Goal: Communication & Community: Ask a question

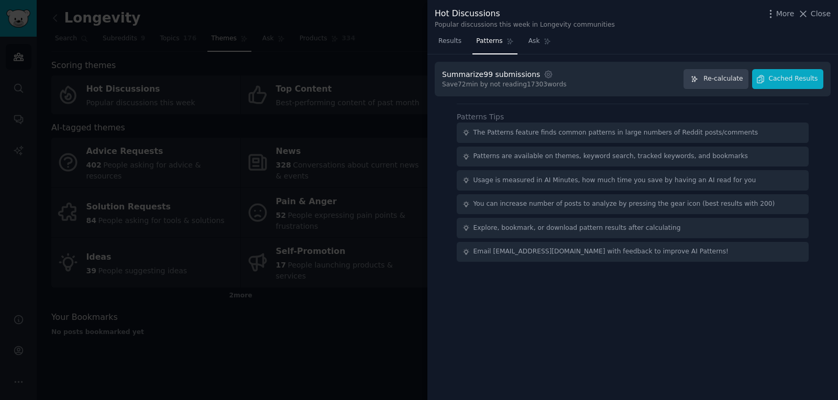
click at [345, 177] on div at bounding box center [419, 200] width 838 height 400
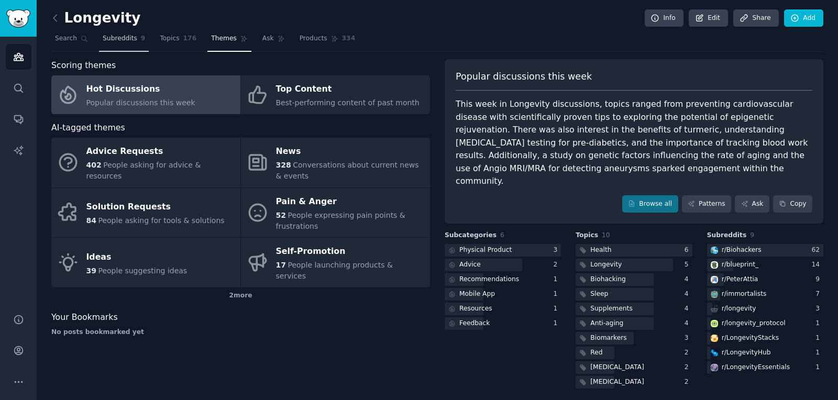
click at [115, 37] on span "Subreddits" at bounding box center [120, 38] width 35 height 9
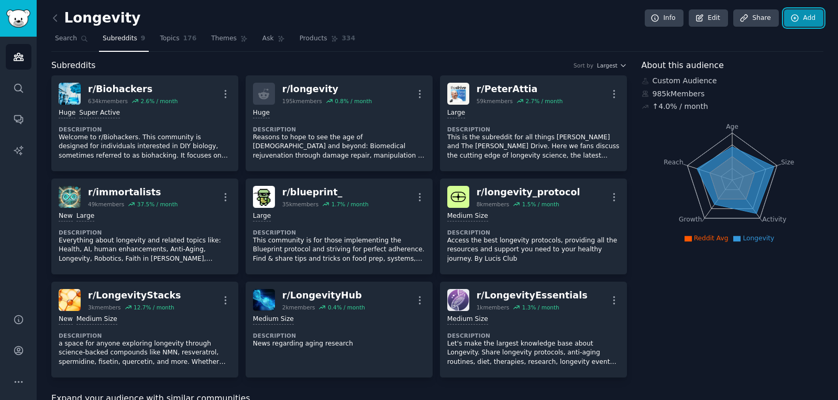
click at [794, 17] on icon at bounding box center [794, 18] width 9 height 9
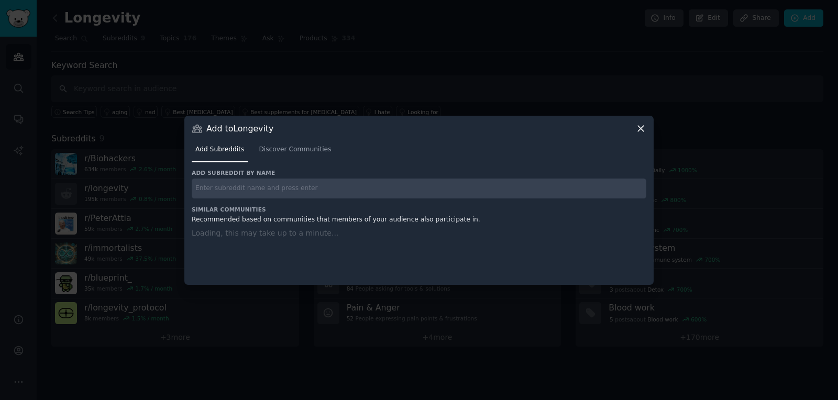
click at [289, 152] on div "Add Subreddits Discover Communities" at bounding box center [419, 152] width 455 height 36
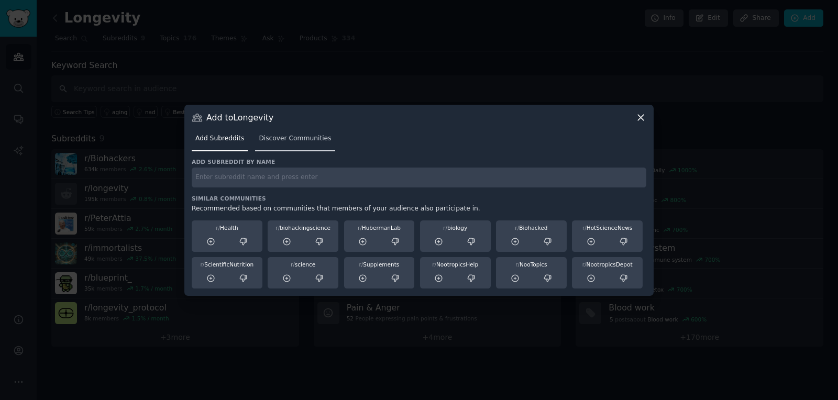
click at [290, 143] on link "Discover Communities" at bounding box center [295, 140] width 80 height 21
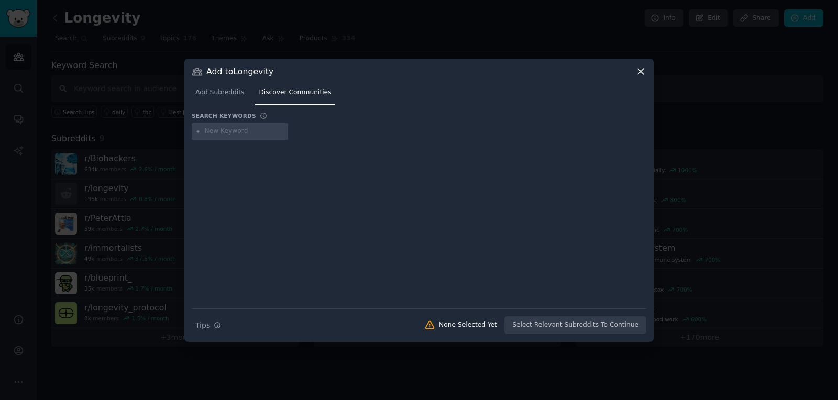
type input "nutrition"
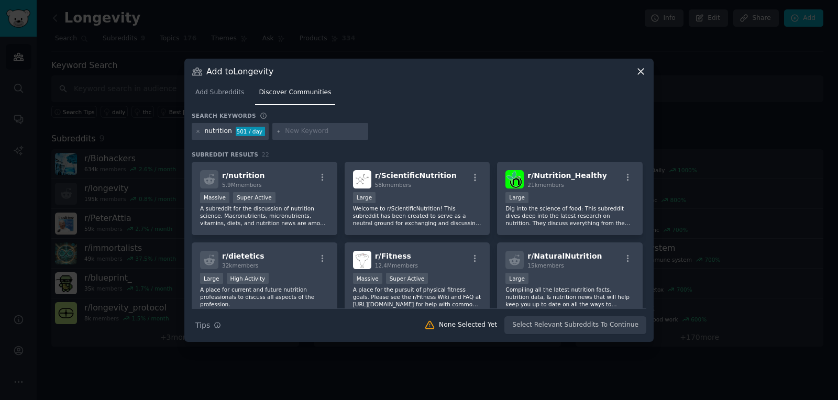
click at [359, 157] on h3 "Subreddit Results 22" at bounding box center [419, 154] width 455 height 7
click at [299, 127] on input "text" at bounding box center [325, 131] width 80 height 9
paste input "loseit"
type input "loseit"
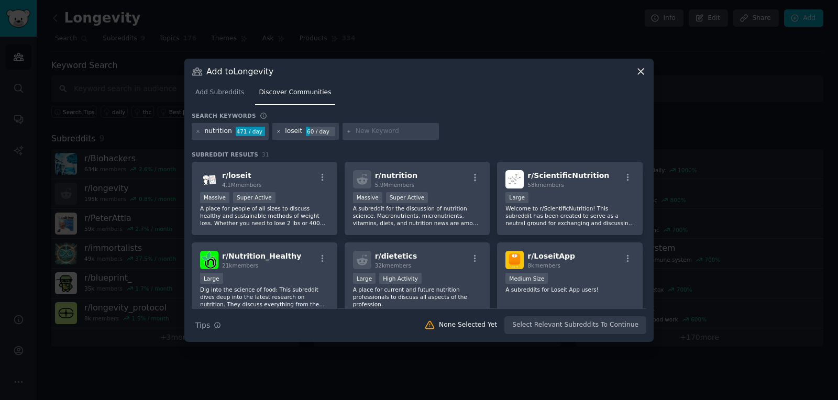
click at [276, 130] on icon at bounding box center [279, 132] width 6 height 6
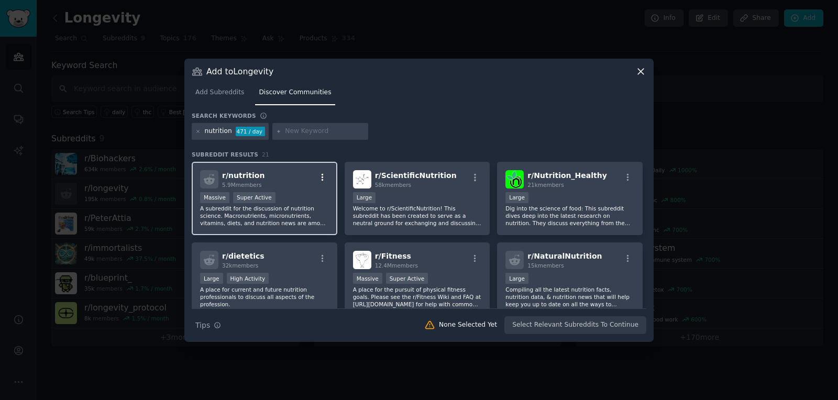
click at [322, 175] on icon "button" at bounding box center [323, 177] width 2 height 7
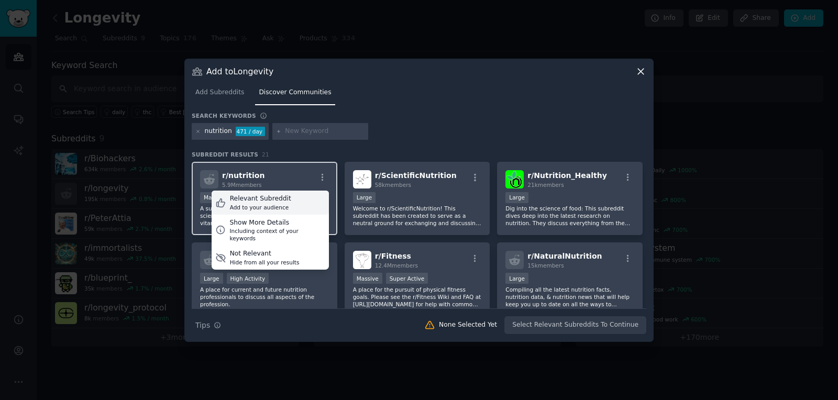
click at [273, 199] on div "Relevant Subreddit" at bounding box center [260, 198] width 61 height 9
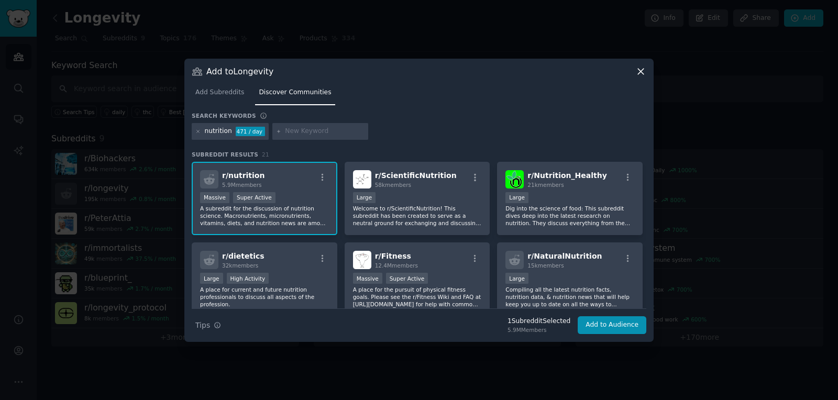
click at [244, 175] on span "r/ nutrition" at bounding box center [243, 175] width 42 height 8
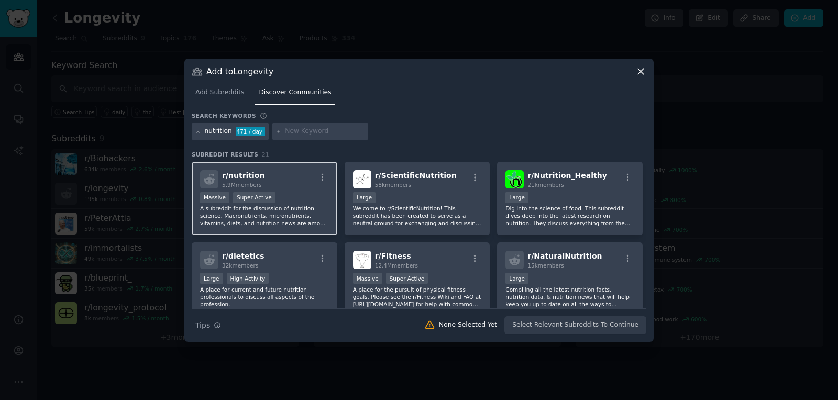
click at [244, 175] on span "r/ nutrition" at bounding box center [243, 175] width 42 height 8
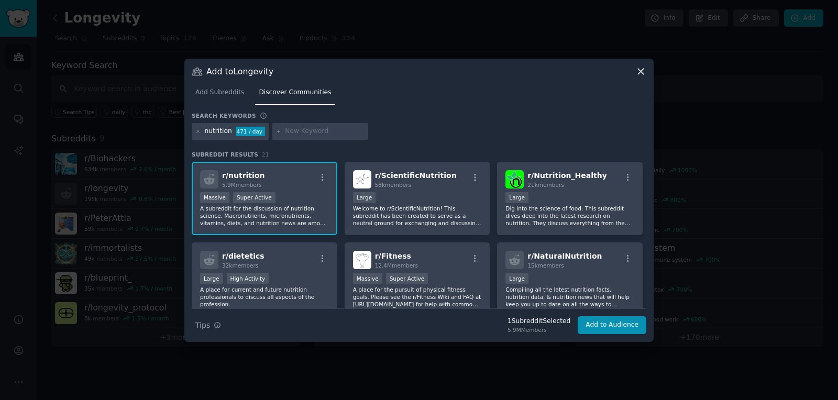
click at [296, 131] on input "text" at bounding box center [325, 131] width 80 height 9
paste input "Supplements"
type input "Supplements"
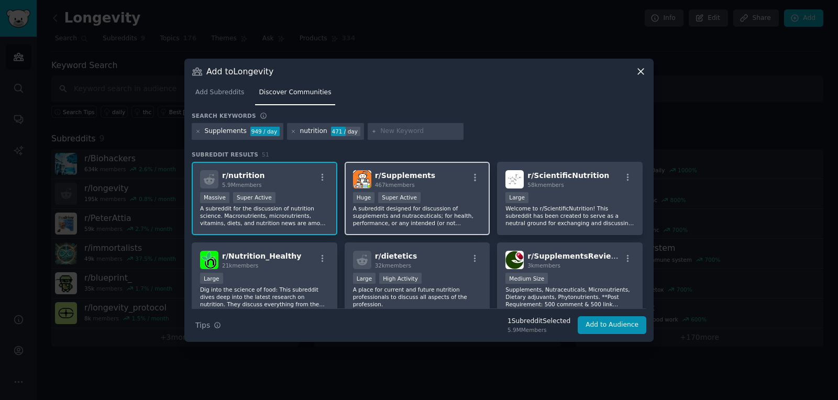
click at [442, 202] on div "Huge Super Active" at bounding box center [417, 198] width 129 height 13
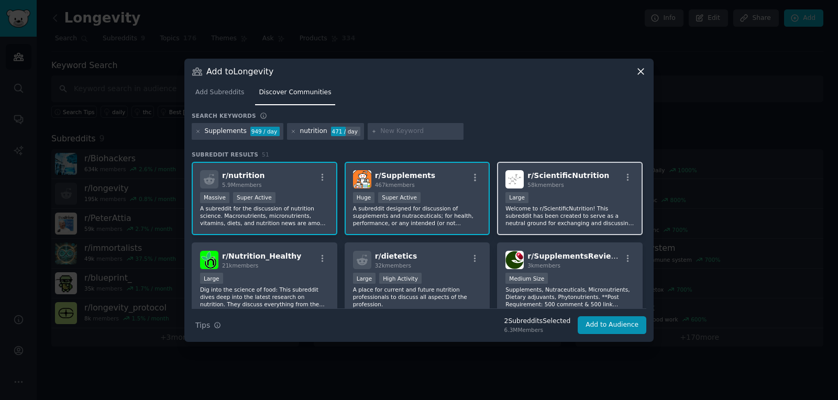
click at [587, 181] on div "58k members" at bounding box center [568, 184] width 82 height 7
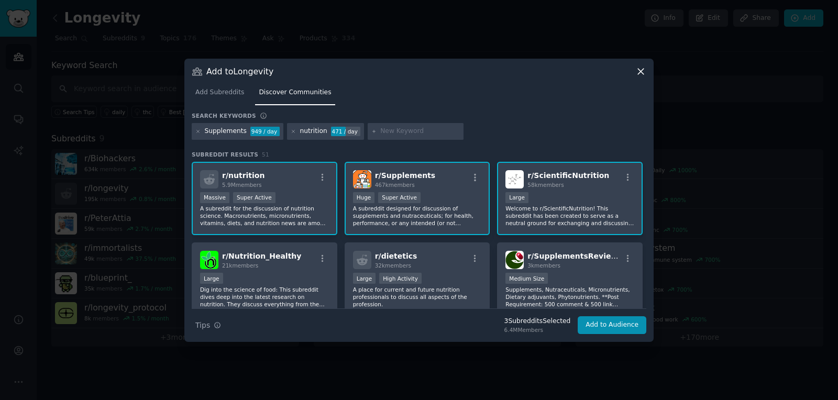
click at [406, 124] on div at bounding box center [416, 131] width 96 height 17
click at [408, 133] on input "text" at bounding box center [420, 131] width 80 height 9
paste input "fitmeals"
type input "fitmeals"
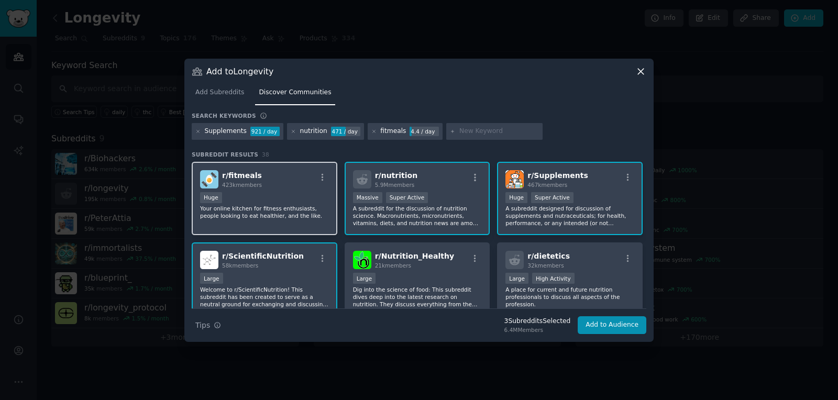
click at [302, 219] on p "Your online kitchen for fitness enthusiasts, people looking to eat healthier, a…" at bounding box center [264, 212] width 129 height 15
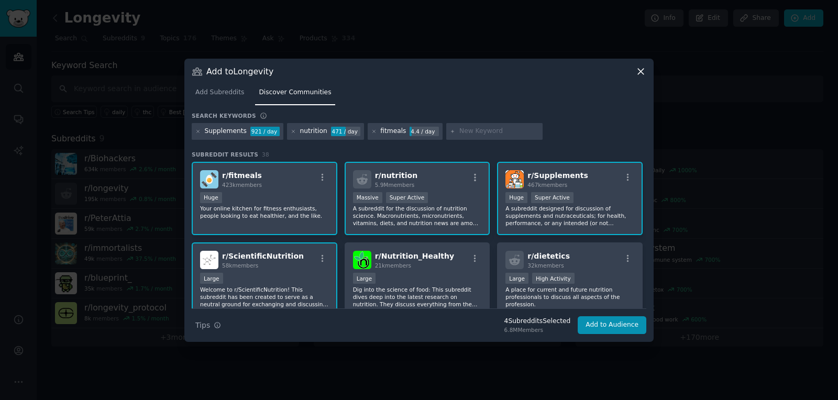
click at [247, 213] on p "Your online kitchen for fitness enthusiasts, people looking to eat healthier, a…" at bounding box center [264, 212] width 129 height 15
click at [610, 326] on button "Add to Audience" at bounding box center [612, 325] width 69 height 18
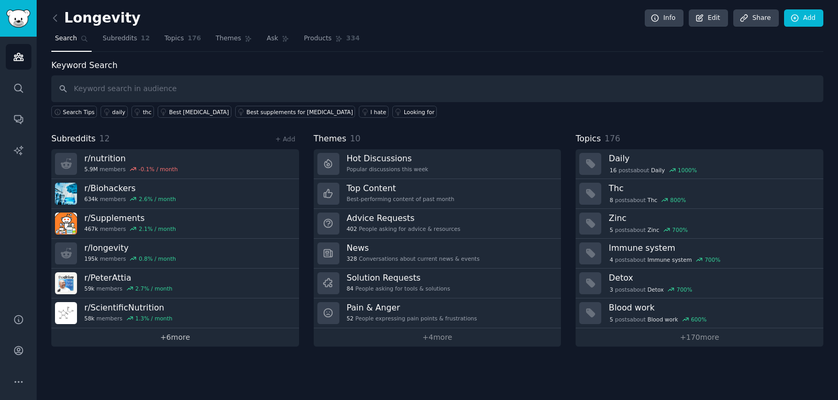
click at [196, 331] on link "+ 6 more" at bounding box center [175, 337] width 248 height 18
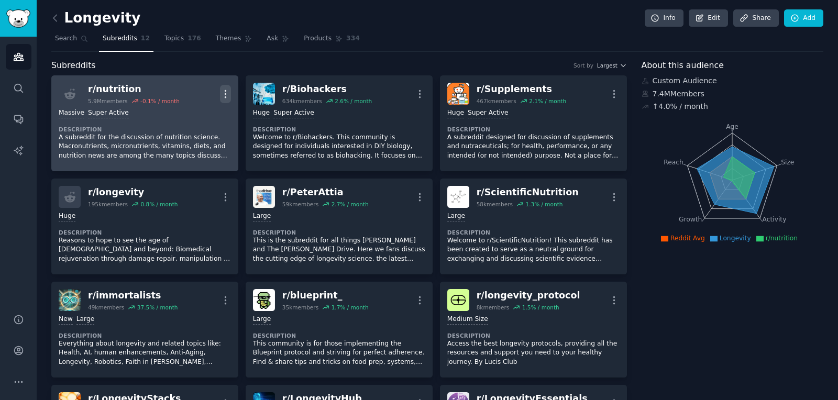
click at [226, 92] on icon "button" at bounding box center [225, 94] width 11 height 11
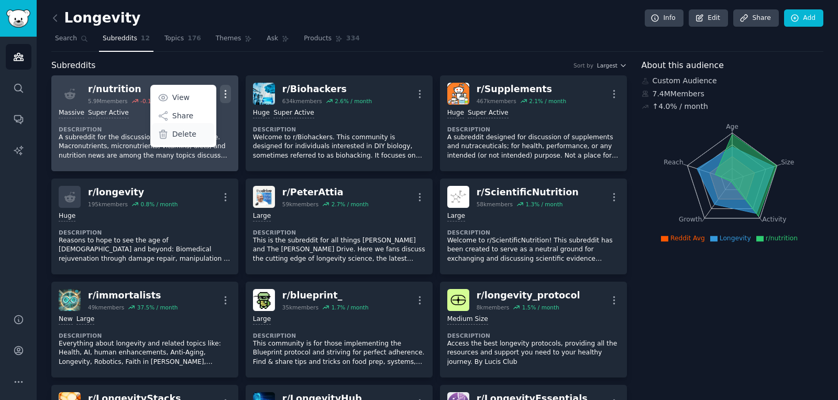
click at [179, 131] on p "Delete" at bounding box center [184, 134] width 24 height 11
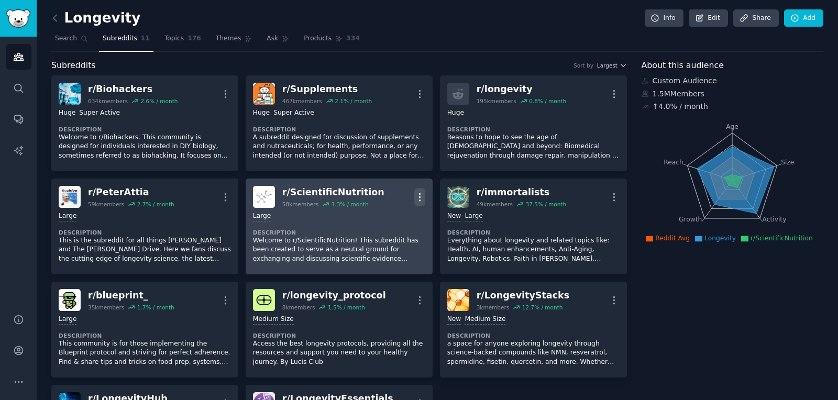
drag, startPoint x: 418, startPoint y: 195, endPoint x: 425, endPoint y: 201, distance: 9.0
click at [419, 195] on icon "button" at bounding box center [419, 196] width 1 height 7
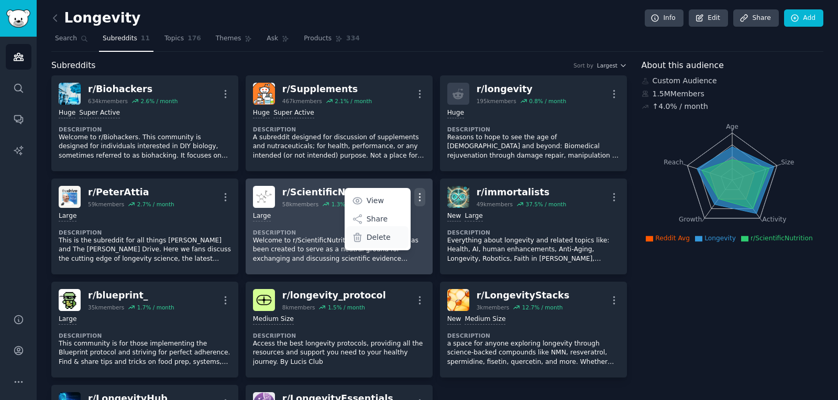
click at [386, 235] on p "Delete" at bounding box center [379, 237] width 24 height 11
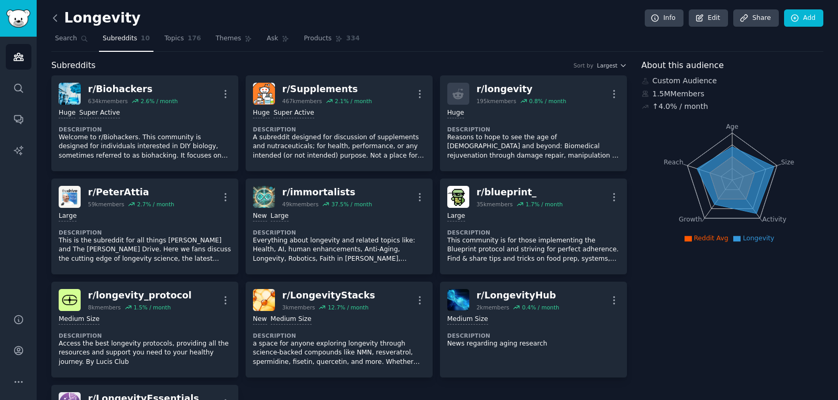
click at [60, 21] on icon at bounding box center [55, 18] width 11 height 11
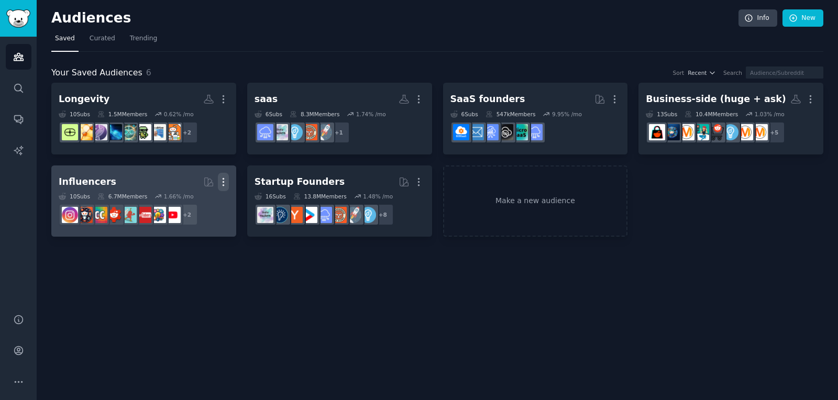
click at [225, 181] on icon "button" at bounding box center [223, 182] width 11 height 11
click at [210, 200] on div "Delete" at bounding box center [187, 204] width 50 height 22
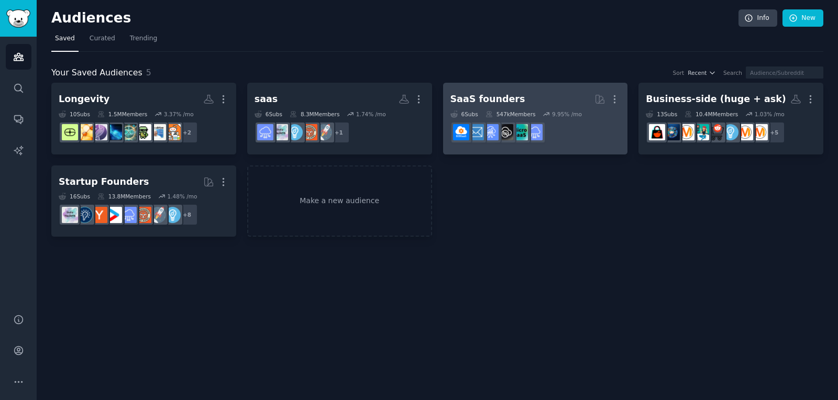
click at [620, 95] on link "SaaS founders Curated by GummySearch More 6 Sub s 547k Members 9.95 % /mo r/SaaS" at bounding box center [535, 119] width 185 height 72
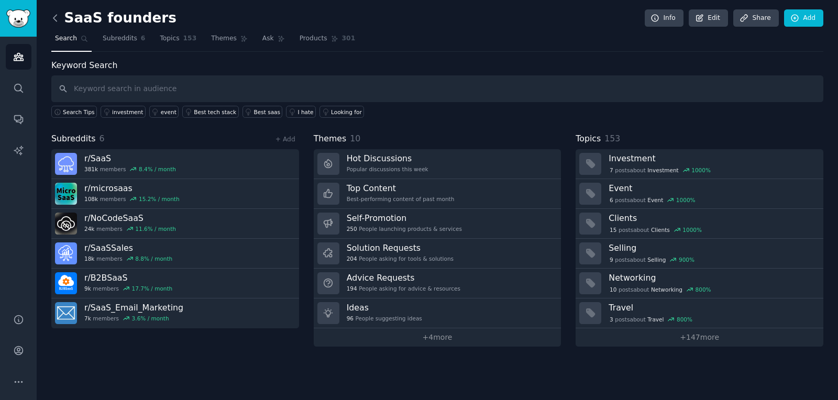
click at [51, 16] on icon at bounding box center [55, 18] width 11 height 11
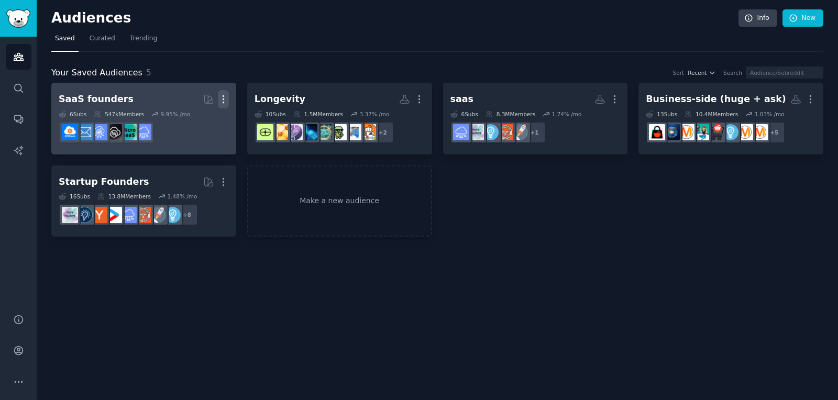
click at [225, 96] on icon "button" at bounding box center [223, 99] width 11 height 11
click at [191, 117] on p "Delete" at bounding box center [195, 121] width 24 height 11
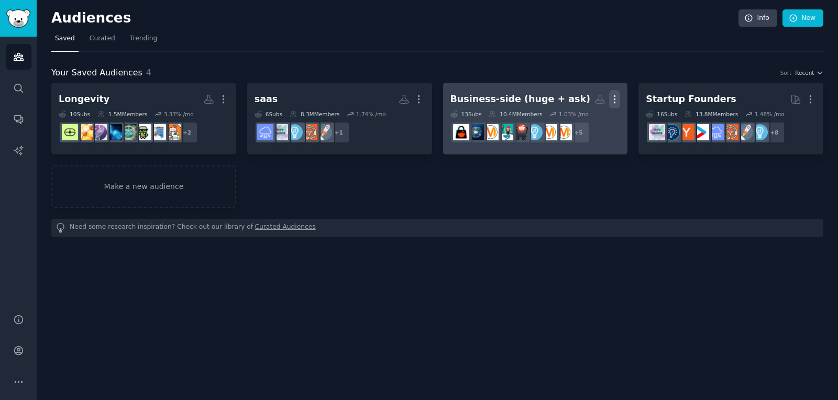
click at [615, 100] on icon "button" at bounding box center [614, 99] width 11 height 11
click at [586, 117] on p "Delete" at bounding box center [586, 121] width 24 height 11
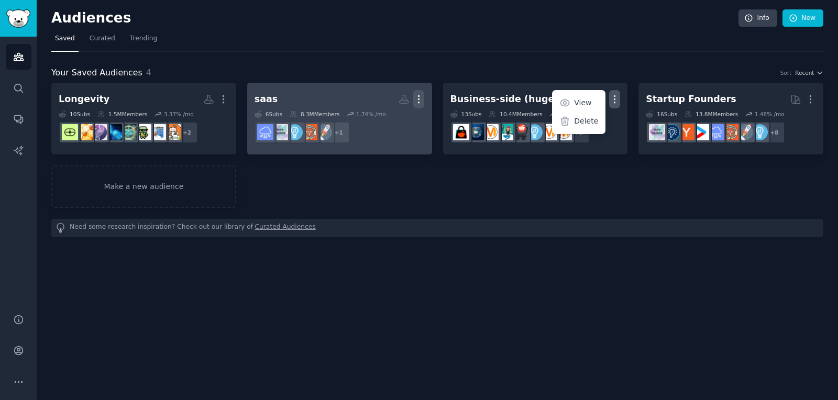
drag, startPoint x: 416, startPoint y: 97, endPoint x: 420, endPoint y: 103, distance: 6.8
click at [417, 97] on icon "button" at bounding box center [418, 99] width 11 height 11
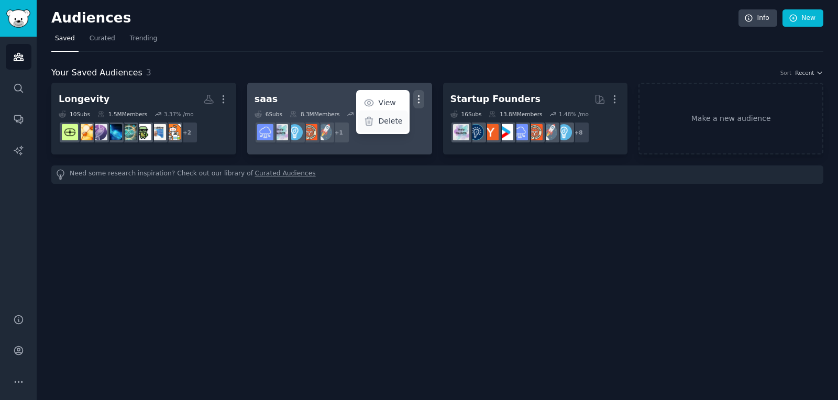
click at [388, 123] on p "Delete" at bounding box center [390, 121] width 24 height 11
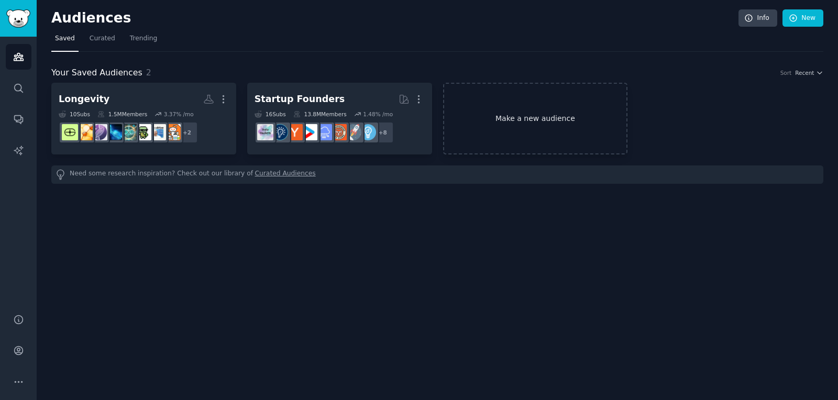
click at [524, 128] on link "Make a new audience" at bounding box center [535, 119] width 185 height 72
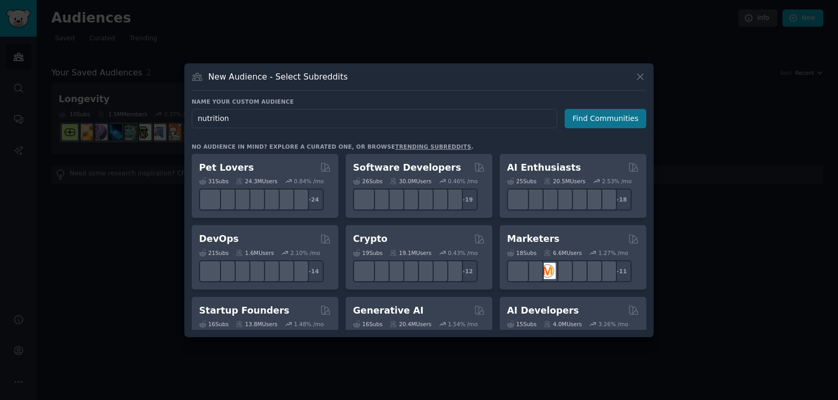
type input "nutrition"
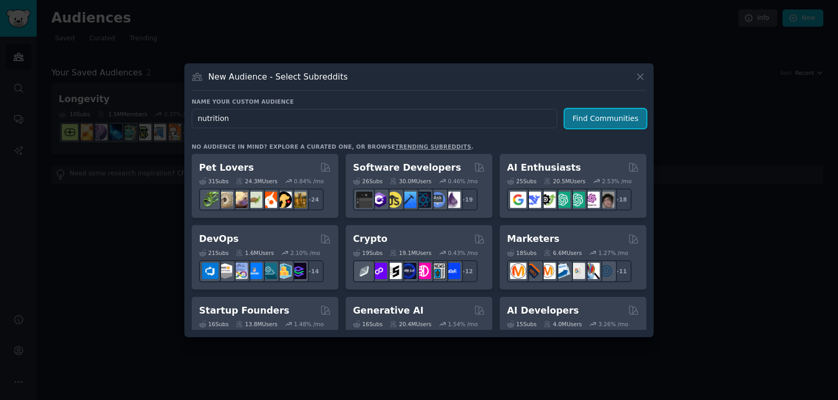
click at [588, 119] on button "Find Communities" at bounding box center [606, 118] width 82 height 19
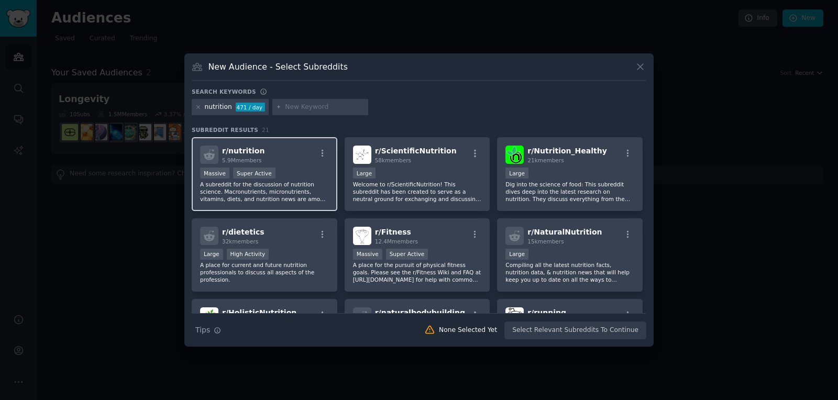
click at [303, 150] on div "r/ nutrition 5.9M members" at bounding box center [264, 155] width 129 height 18
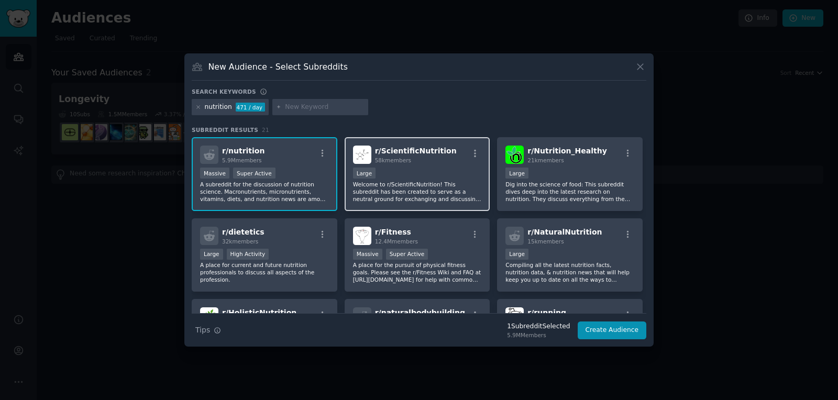
click at [420, 162] on div "58k members" at bounding box center [416, 160] width 82 height 7
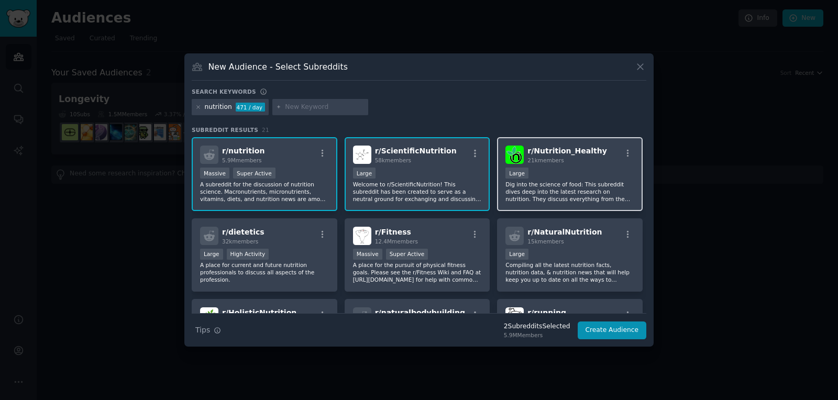
click at [582, 164] on div "r/ Nutrition_Healthy 21k members Large Dig into the science of food: This subre…" at bounding box center [570, 174] width 146 height 74
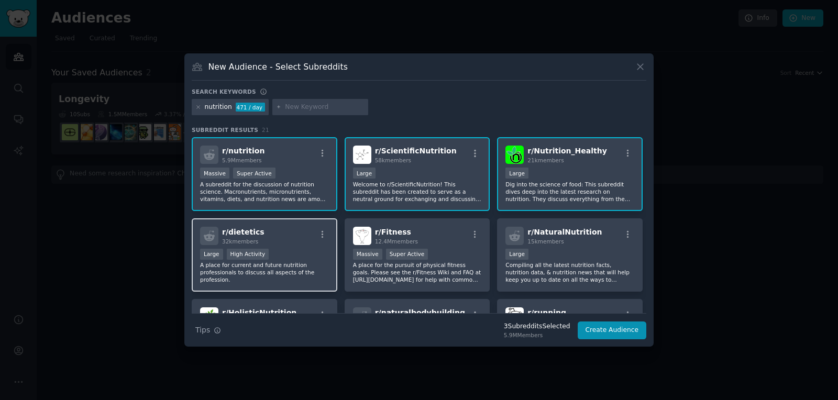
click at [287, 237] on div "r/ dietetics 32k members" at bounding box center [264, 236] width 129 height 18
click at [300, 244] on div "r/ dietetics 32k members" at bounding box center [264, 236] width 129 height 18
click at [307, 109] on input "text" at bounding box center [325, 107] width 80 height 9
paste input "fitmeals"
type input "fitmeals"
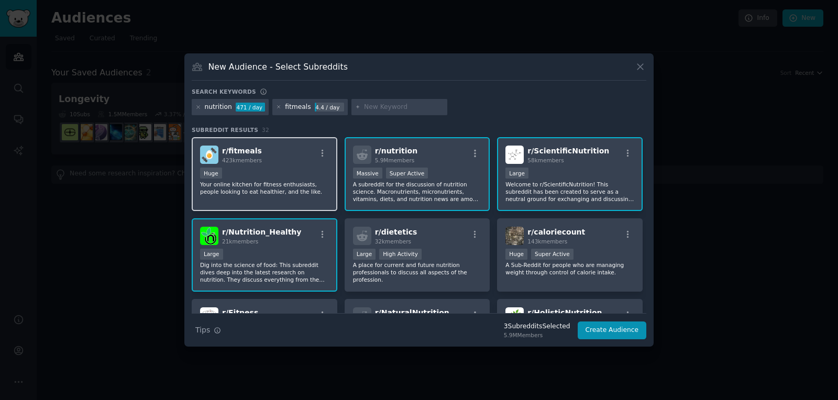
click at [273, 174] on div "Huge" at bounding box center [264, 174] width 129 height 13
click at [384, 106] on input "text" at bounding box center [404, 107] width 80 height 9
paste input "Supplements"
type input "Supplements"
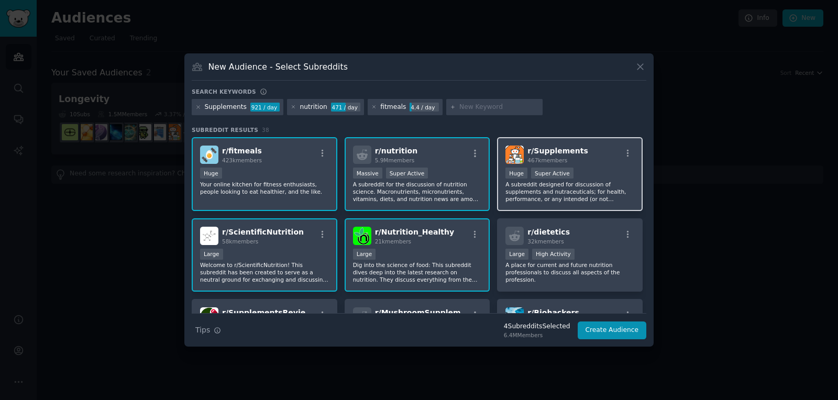
click at [573, 173] on div "Huge Super Active" at bounding box center [569, 174] width 129 height 13
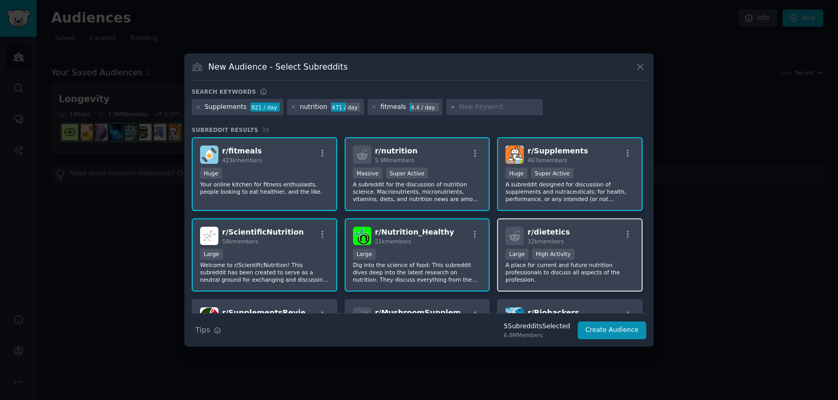
scroll to position [58, 0]
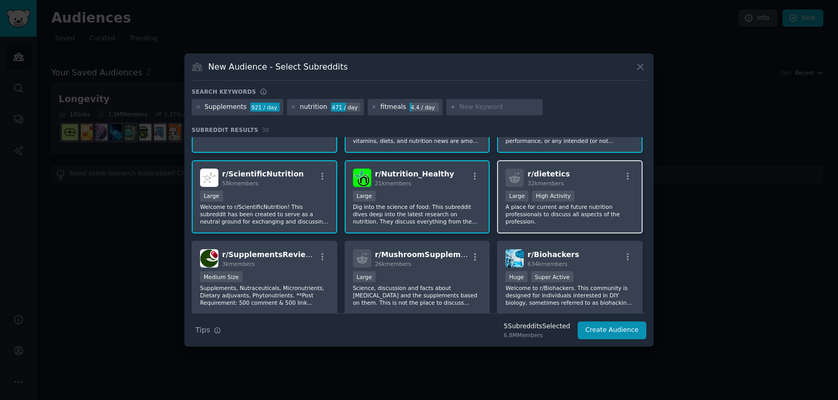
click at [595, 210] on p "A place for current and future nutrition professionals to discuss all aspects o…" at bounding box center [569, 214] width 129 height 22
click at [596, 211] on p "A place for current and future nutrition professionals to discuss all aspects o…" at bounding box center [569, 214] width 129 height 22
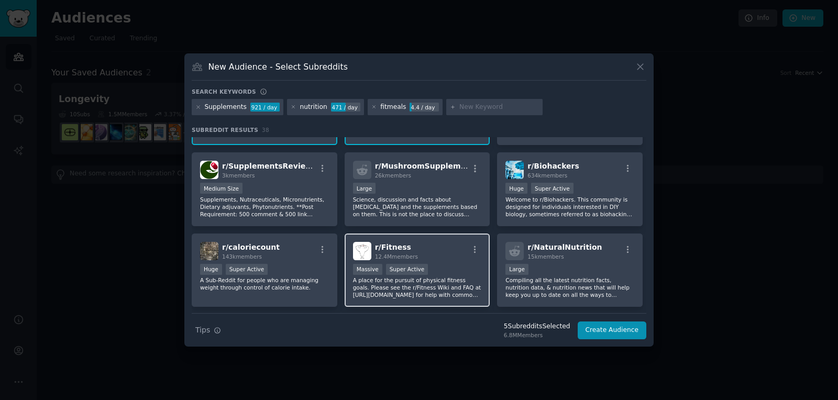
scroll to position [116, 0]
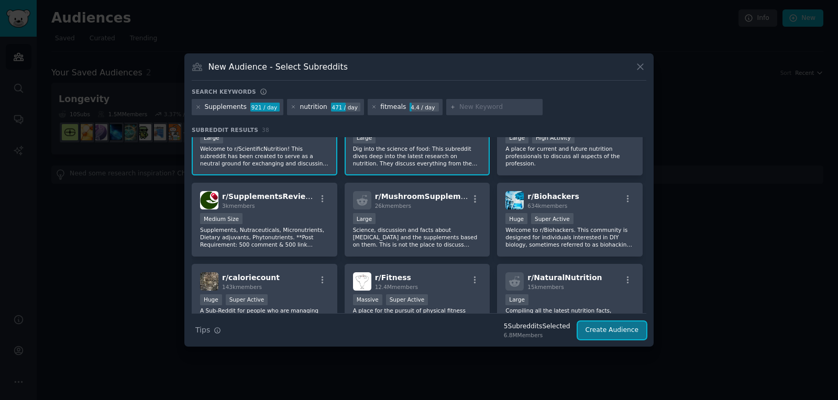
click at [606, 332] on button "Create Audience" at bounding box center [612, 331] width 69 height 18
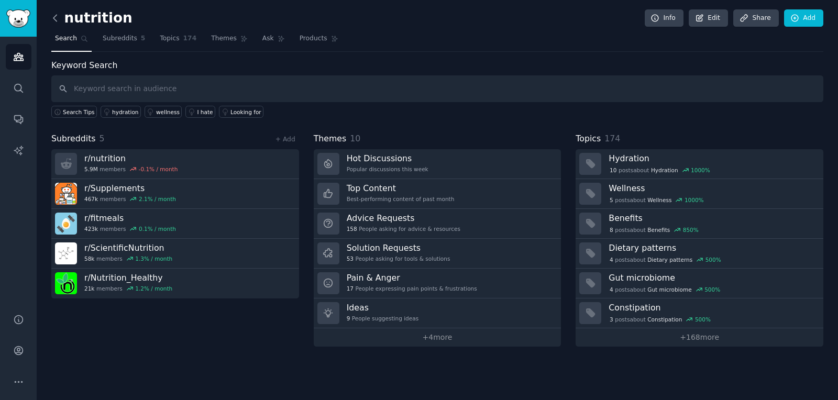
click at [57, 16] on icon at bounding box center [55, 18] width 11 height 11
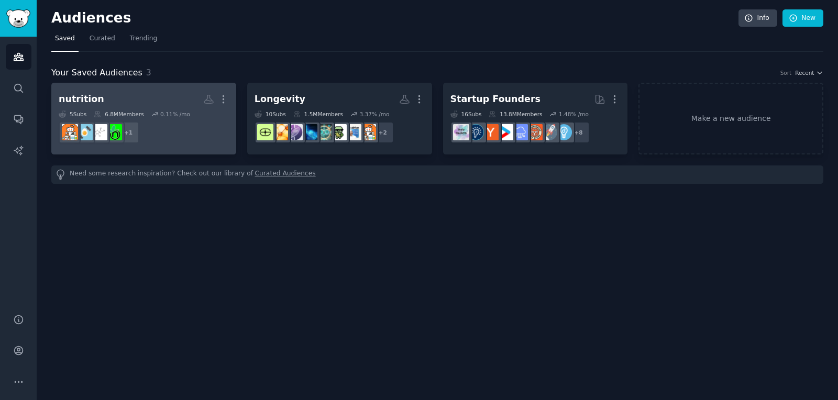
click at [198, 139] on dd "+ 1" at bounding box center [144, 132] width 170 height 29
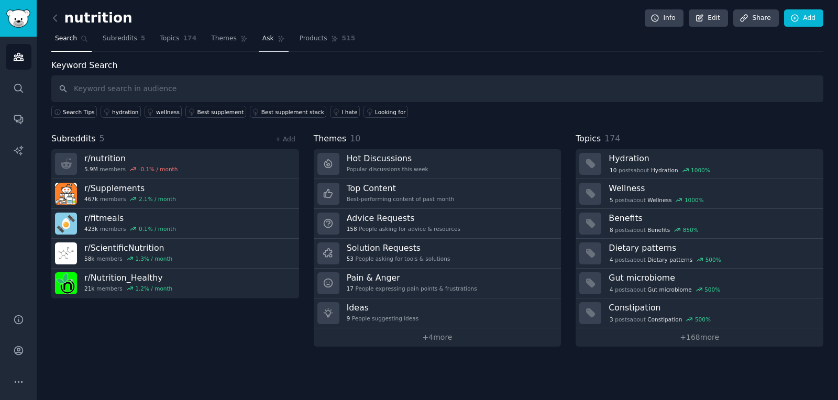
click at [262, 35] on span "Ask" at bounding box center [268, 38] width 12 height 9
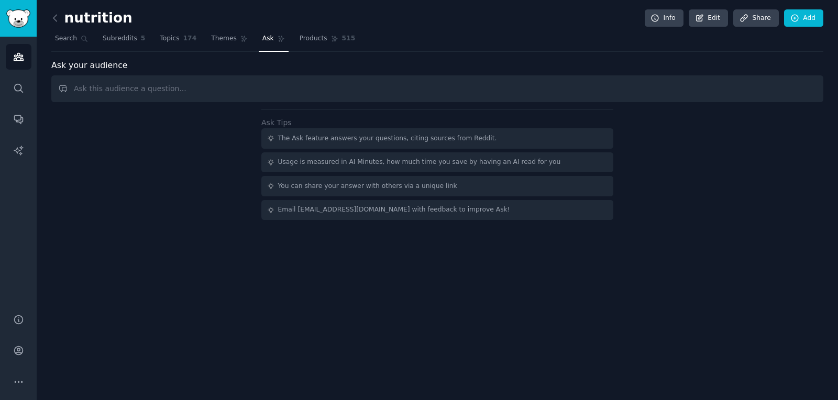
click at [273, 90] on input "text" at bounding box center [437, 88] width 772 height 27
click at [358, 87] on input "are these 3 painpoints felt? confusing food labels, trust issues with “healthy”…" at bounding box center [437, 88] width 772 height 27
click at [548, 87] on input "are these 3 painpoints felt? confusing food labels, trust issues with “healthy”…" at bounding box center [437, 88] width 772 height 27
type input "are these 3 painpoints felt? confusing food labels, trust issues with “healthy”…"
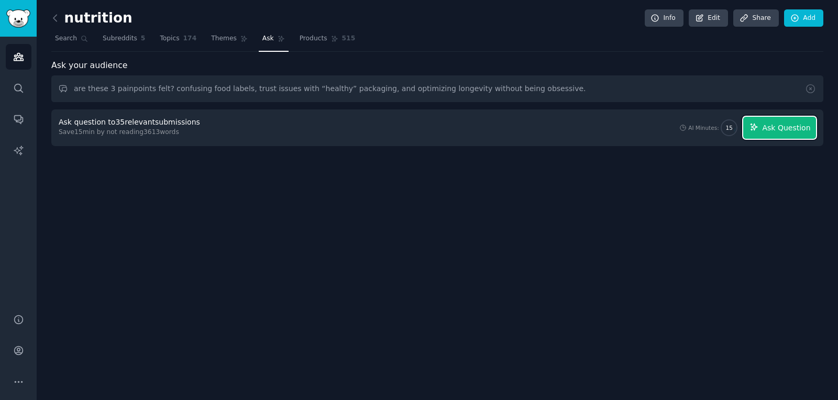
click at [783, 131] on span "Ask Question" at bounding box center [786, 128] width 48 height 11
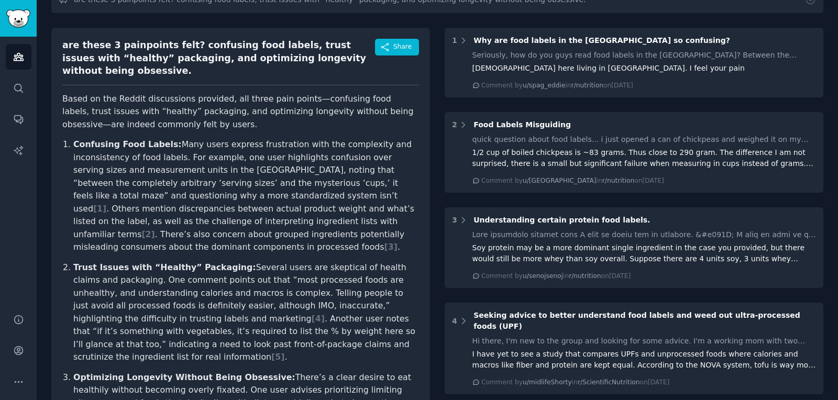
scroll to position [116, 0]
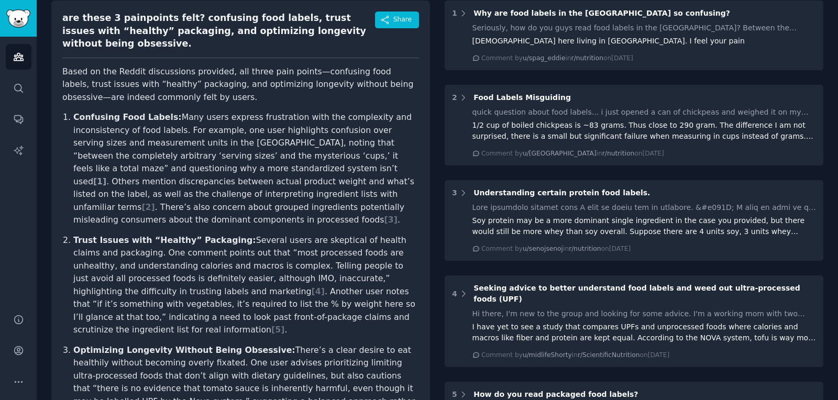
click at [106, 177] on span "[ 1 ]" at bounding box center [99, 182] width 13 height 10
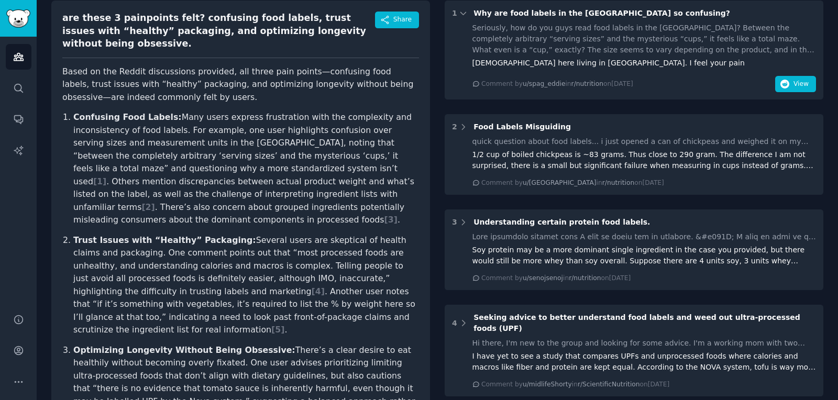
scroll to position [115, 0]
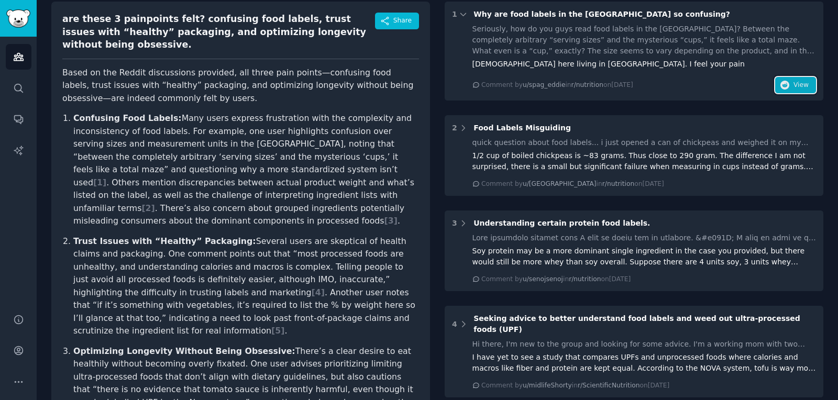
click at [786, 83] on icon "button" at bounding box center [784, 85] width 9 height 9
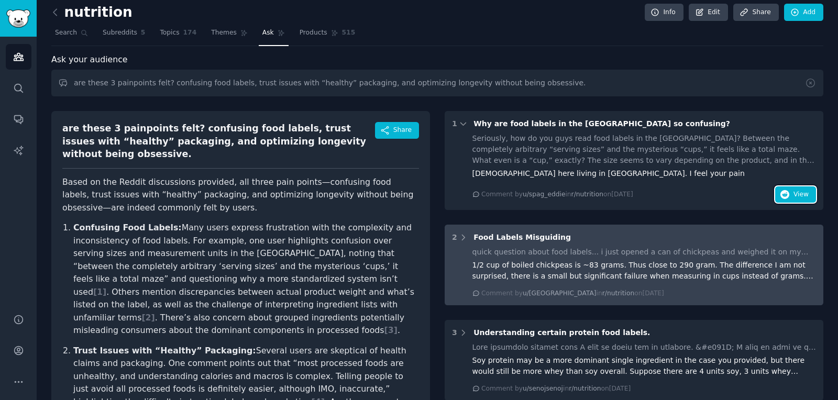
scroll to position [0, 0]
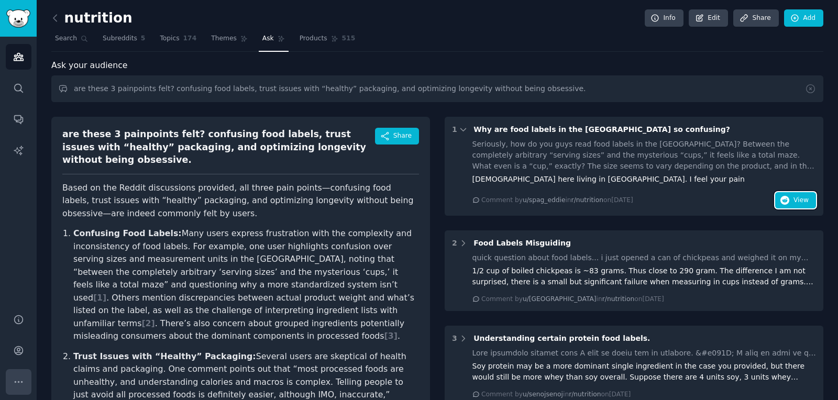
click at [17, 379] on icon "Sidebar" at bounding box center [18, 382] width 11 height 11
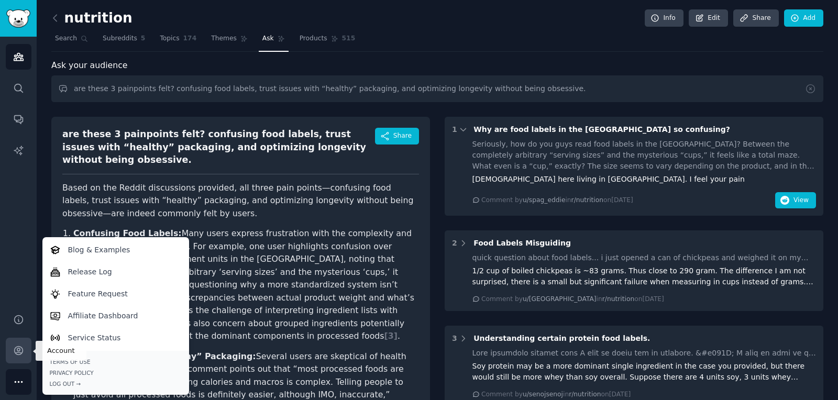
click at [15, 354] on icon "Sidebar" at bounding box center [18, 351] width 8 height 8
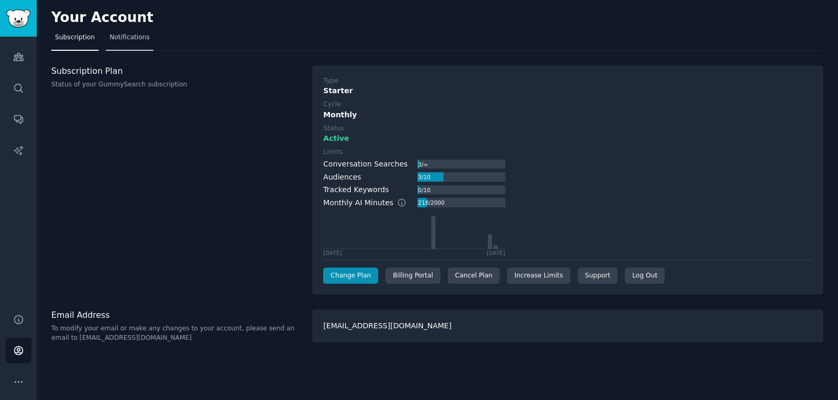
click at [124, 36] on span "Notifications" at bounding box center [129, 37] width 40 height 9
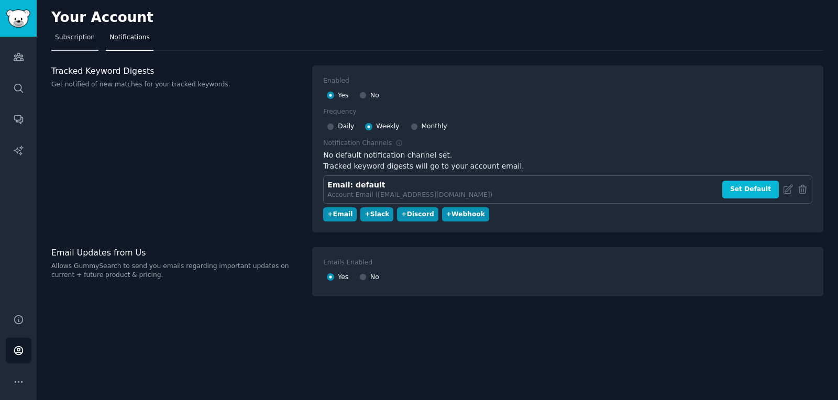
click at [69, 34] on span "Subscription" at bounding box center [75, 37] width 40 height 9
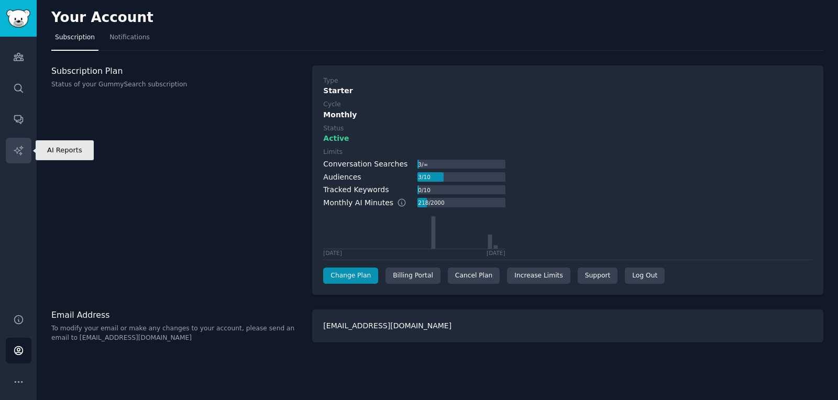
click at [22, 144] on link "AI Reports" at bounding box center [19, 151] width 26 height 26
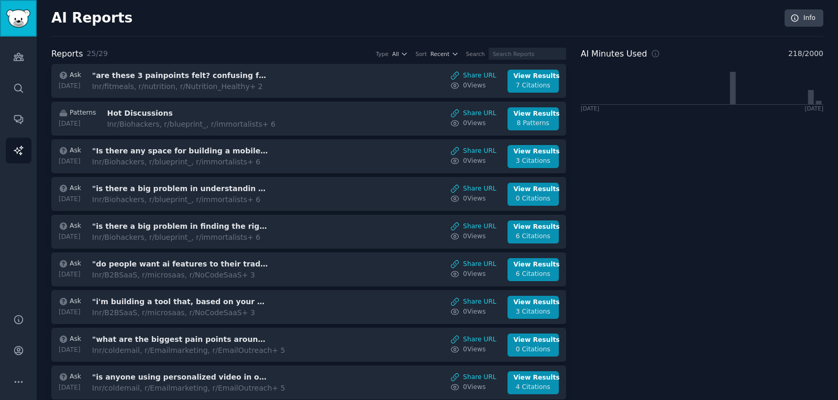
click at [13, 21] on img "Sidebar" at bounding box center [18, 18] width 24 height 18
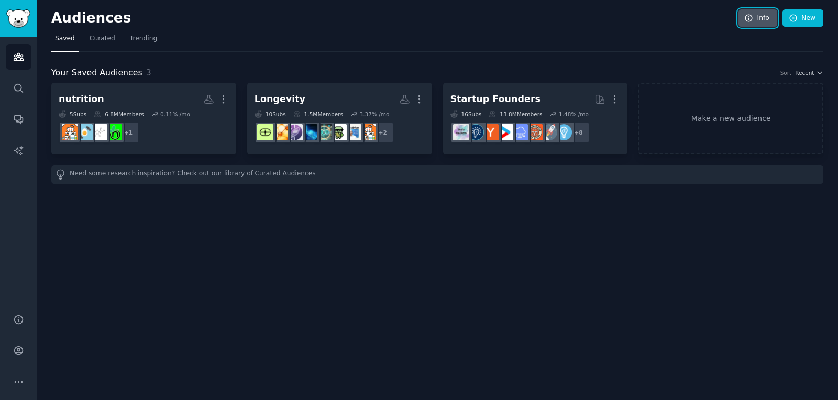
click at [747, 16] on icon at bounding box center [748, 18] width 9 height 9
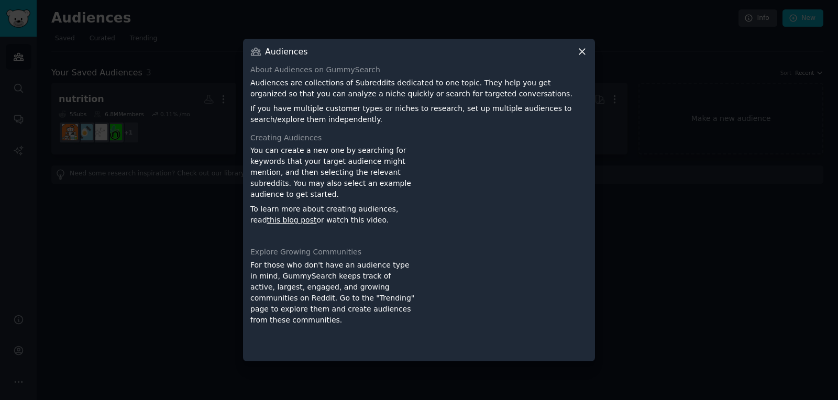
click at [651, 180] on div at bounding box center [419, 200] width 838 height 400
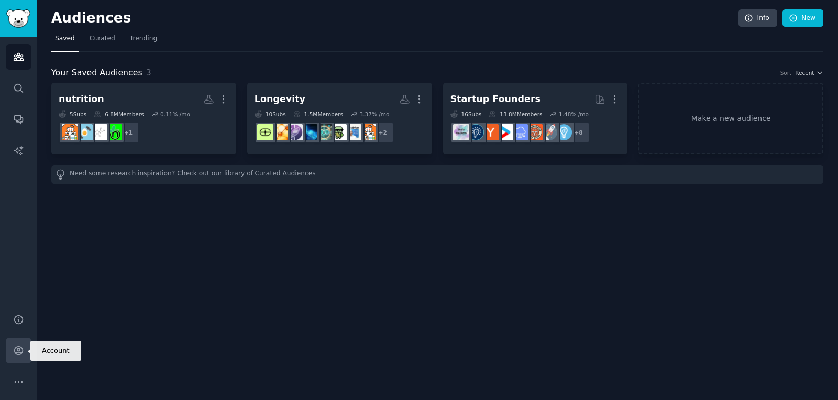
click at [16, 348] on icon "Sidebar" at bounding box center [18, 350] width 11 height 11
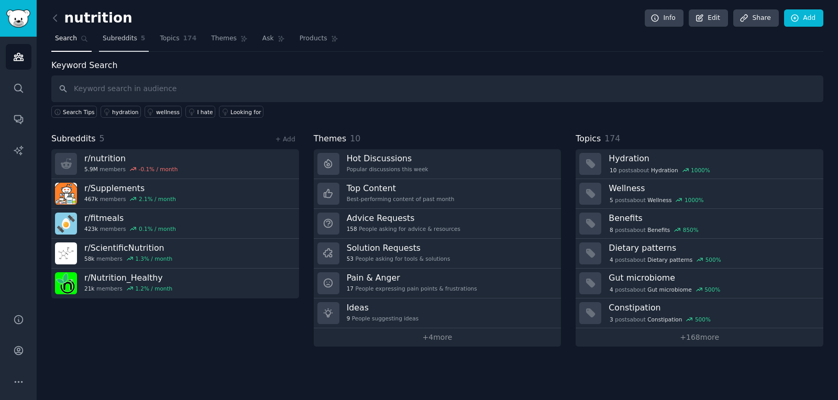
click at [129, 35] on span "Subreddits" at bounding box center [120, 38] width 35 height 9
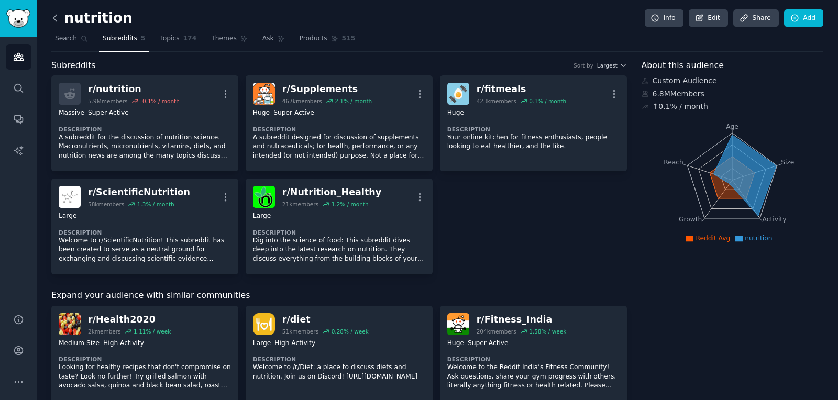
click at [57, 19] on icon at bounding box center [55, 18] width 11 height 11
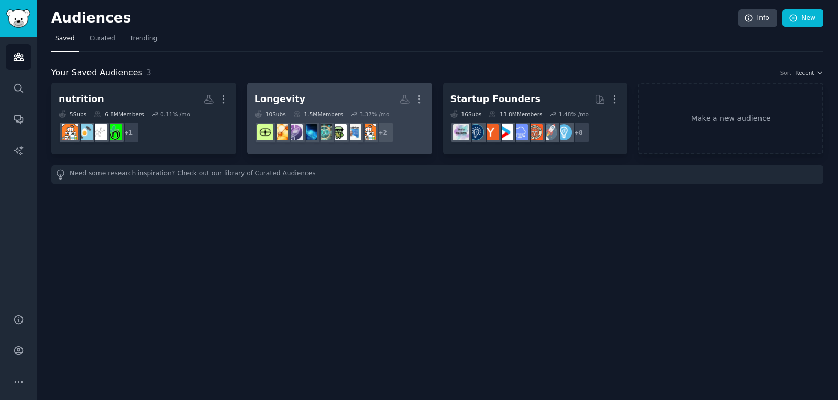
click at [354, 103] on h2 "Longevity More" at bounding box center [340, 99] width 170 height 18
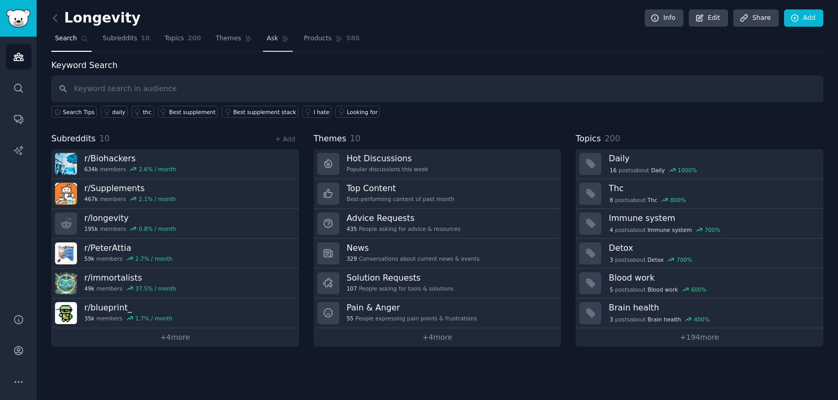
click at [282, 38] on icon at bounding box center [285, 38] width 7 height 7
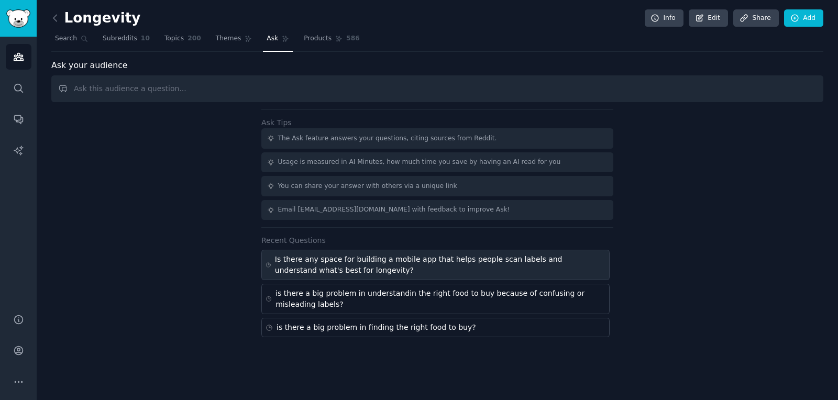
click at [388, 271] on div "Is there any space for building a mobile app that helps people scan labels and …" at bounding box center [440, 265] width 331 height 22
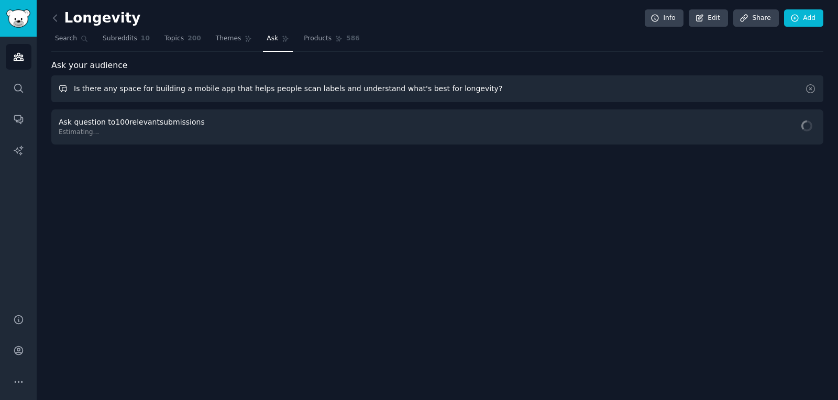
click at [467, 83] on input "Is there any space for building a mobile app that helps people scan labels and …" at bounding box center [437, 88] width 772 height 27
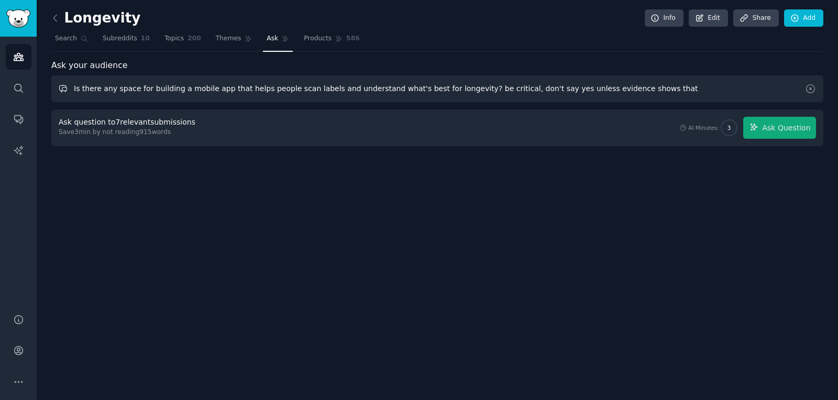
click at [190, 86] on input "Is there any space for building a mobile app that helps people scan labels and …" at bounding box center [437, 88] width 772 height 27
click at [349, 87] on input "Is there any space for building a mobile app that helps people scan labels and …" at bounding box center [437, 88] width 772 height 27
drag, startPoint x: 349, startPoint y: 87, endPoint x: 412, endPoint y: 87, distance: 62.9
click at [412, 87] on input "Is there any space for building a mobile app that helps people scan labels and …" at bounding box center [437, 88] width 772 height 27
type input "Is there any space for building a mobile app that helps people scan labels and …"
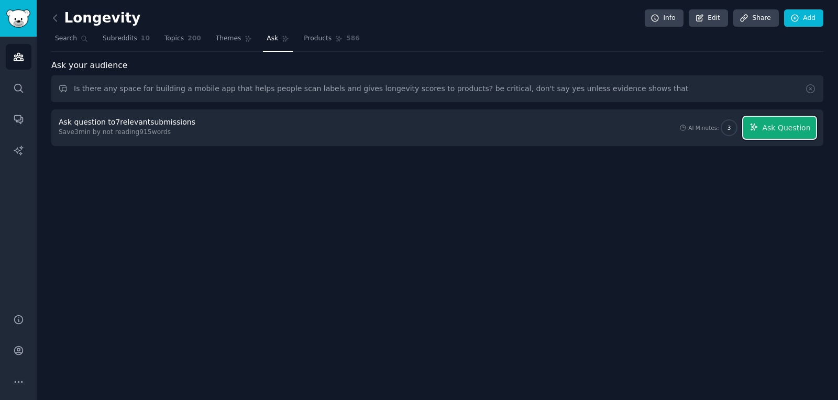
drag, startPoint x: 779, startPoint y: 130, endPoint x: 775, endPoint y: 139, distance: 10.3
click at [779, 129] on span "Ask Question" at bounding box center [786, 128] width 48 height 11
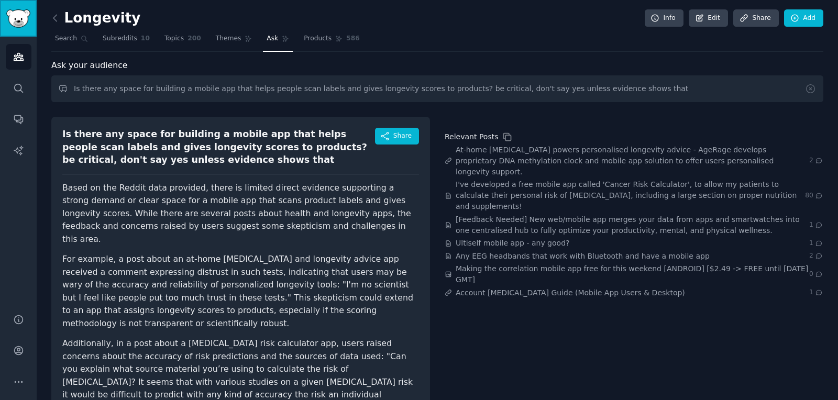
click at [19, 19] on img "Sidebar" at bounding box center [18, 18] width 24 height 18
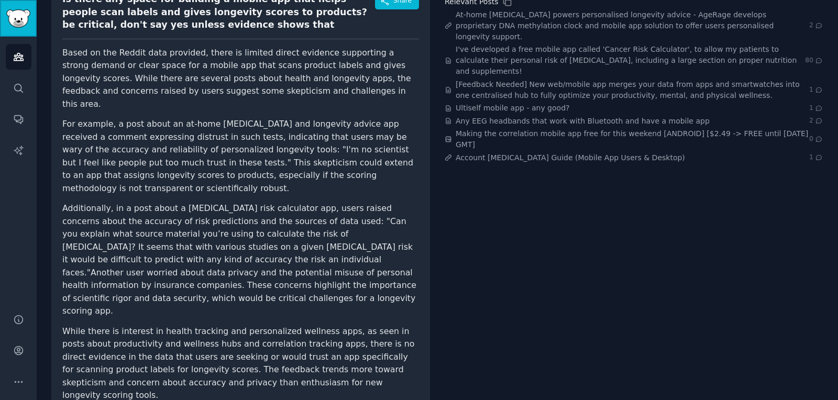
scroll to position [162, 0]
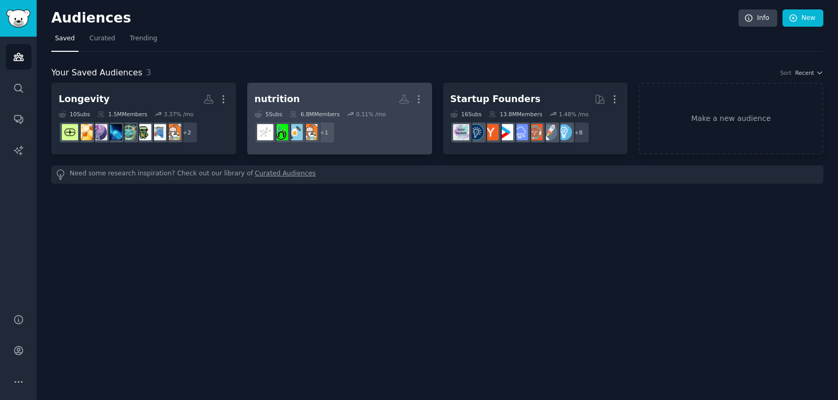
click at [347, 106] on h2 "nutrition More" at bounding box center [340, 99] width 170 height 18
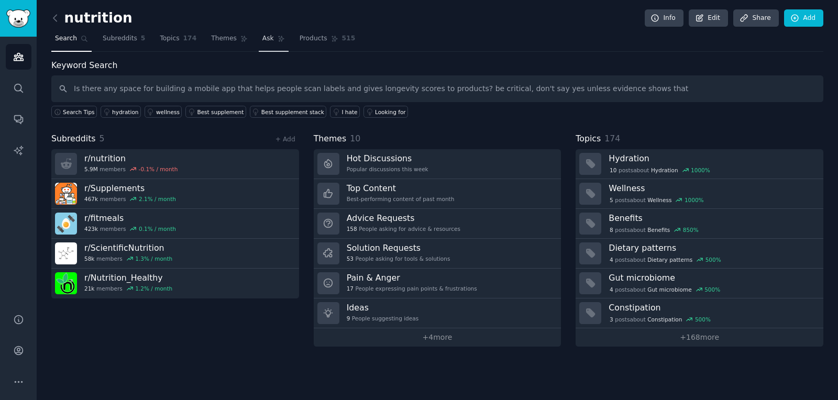
type input "Is there any space for building a mobile app that helps people scan labels and …"
click at [262, 36] on span "Ask" at bounding box center [268, 38] width 12 height 9
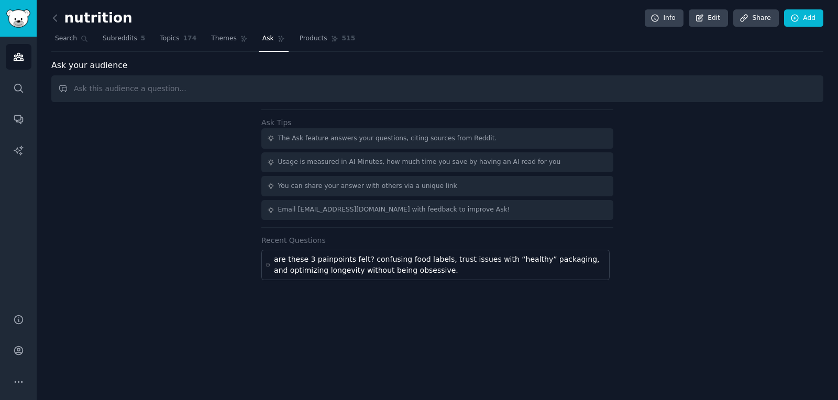
click at [349, 88] on input "text" at bounding box center [437, 88] width 772 height 27
type input "Is there any space for building a mobile app that helps people scan labels and …"
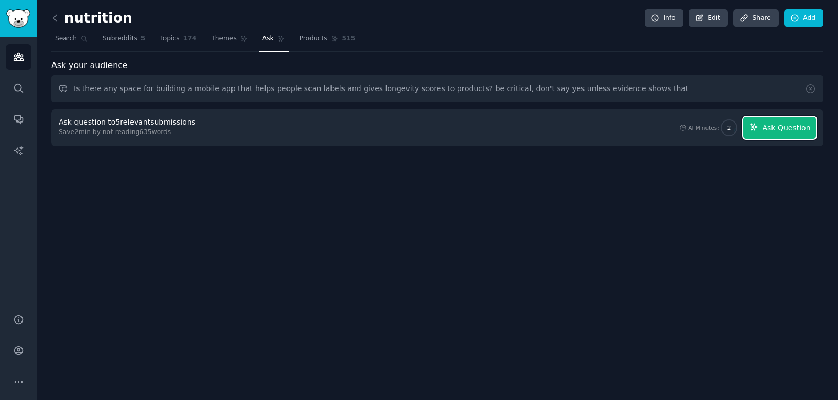
click at [794, 130] on span "Ask Question" at bounding box center [786, 128] width 48 height 11
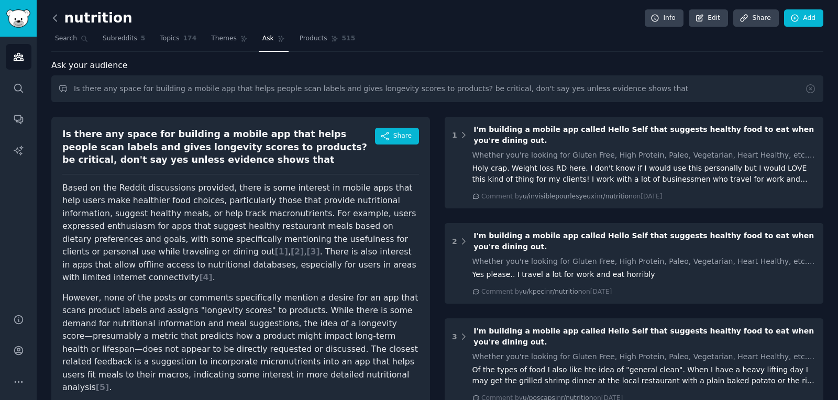
click at [54, 19] on icon at bounding box center [54, 18] width 3 height 6
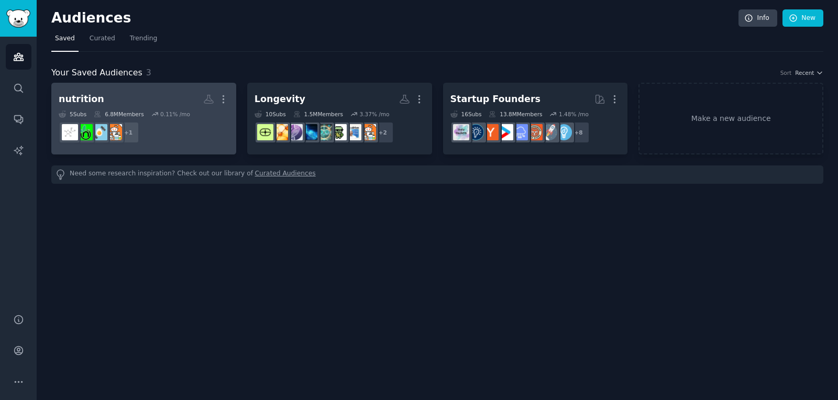
click at [174, 100] on h2 "nutrition More" at bounding box center [144, 99] width 170 height 18
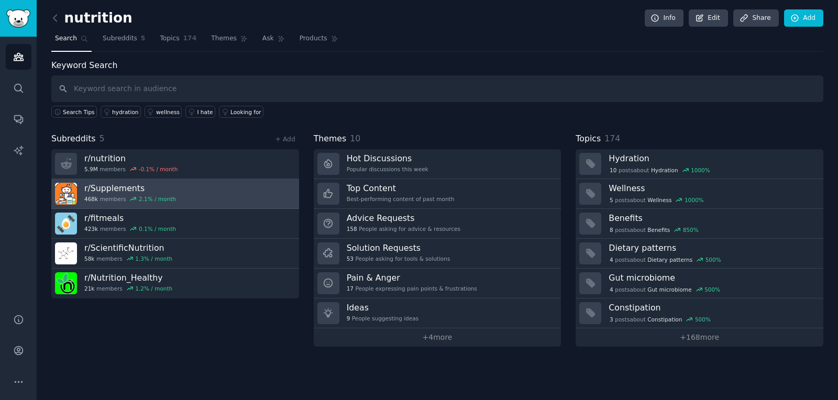
click at [193, 191] on link "r/ Supplements 468k members 2.1 % / month" at bounding box center [175, 194] width 248 height 30
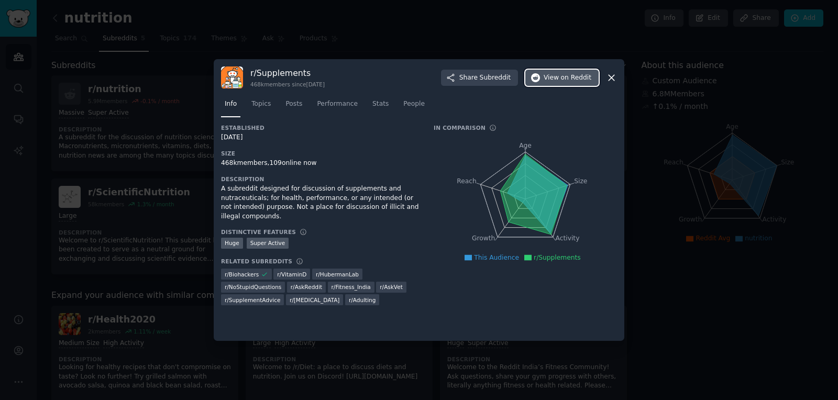
click at [571, 78] on span "on Reddit" at bounding box center [576, 77] width 30 height 9
